Goal: Register for event/course: Register for event/course

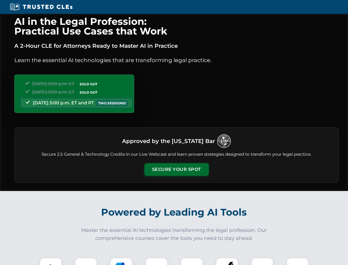
click at [176, 169] on button "Secure Your Spot" at bounding box center [176, 169] width 65 height 13
click at [51, 261] on img at bounding box center [51, 269] width 16 height 16
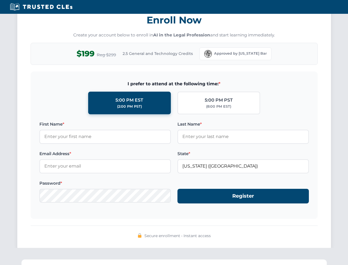
scroll to position [541, 0]
